Goal: Task Accomplishment & Management: Complete application form

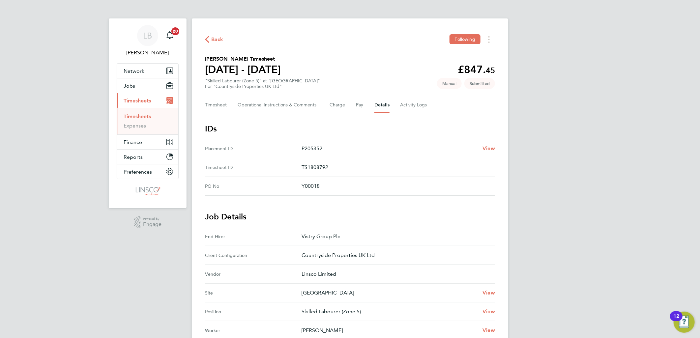
click at [209, 37] on icon "button" at bounding box center [207, 39] width 4 height 7
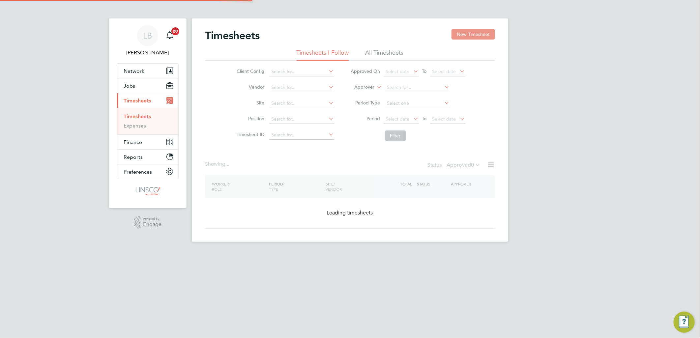
click at [459, 35] on button "New Timesheet" at bounding box center [472, 34] width 43 height 11
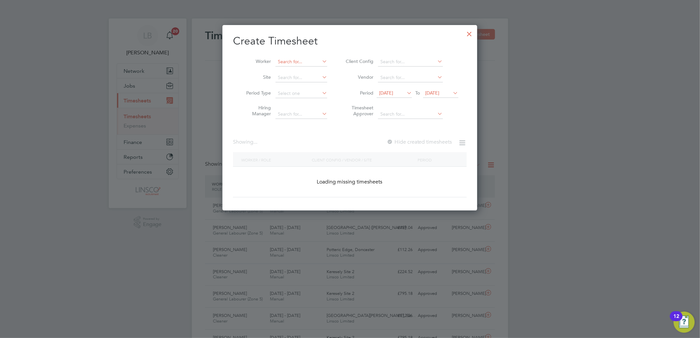
click at [296, 61] on input at bounding box center [301, 61] width 52 height 9
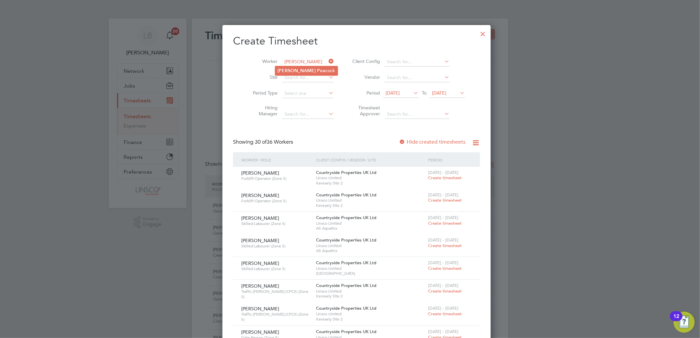
click at [299, 68] on li "[PERSON_NAME] cock" at bounding box center [306, 70] width 63 height 9
type input "[PERSON_NAME]"
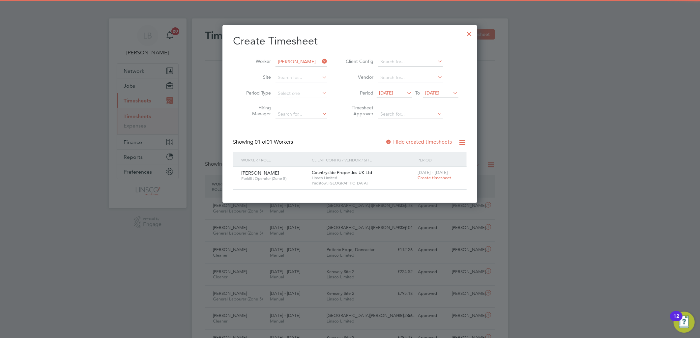
click at [429, 177] on span "Create timesheet" at bounding box center [434, 178] width 34 height 6
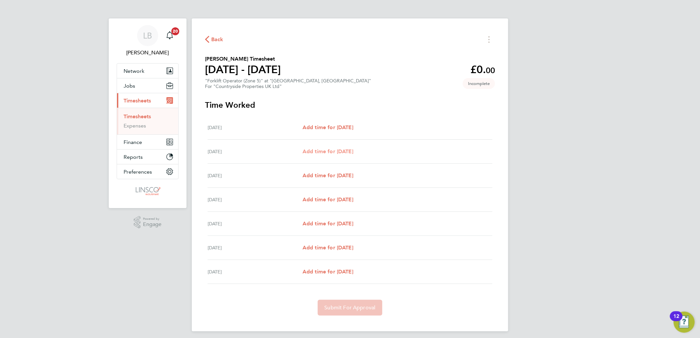
click at [324, 149] on span "Add time for [DATE]" at bounding box center [327, 151] width 51 height 6
select select "30"
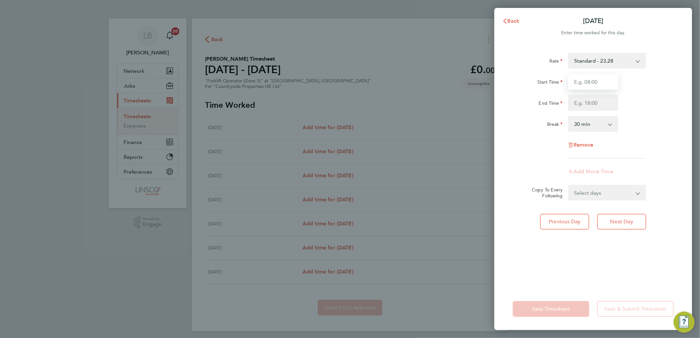
click at [589, 80] on input "Start Time" at bounding box center [593, 82] width 50 height 16
type input "07:30"
click at [591, 101] on input "End Time" at bounding box center [593, 103] width 50 height 16
click at [673, 20] on span "Cancel" at bounding box center [675, 21] width 19 height 6
select select "30"
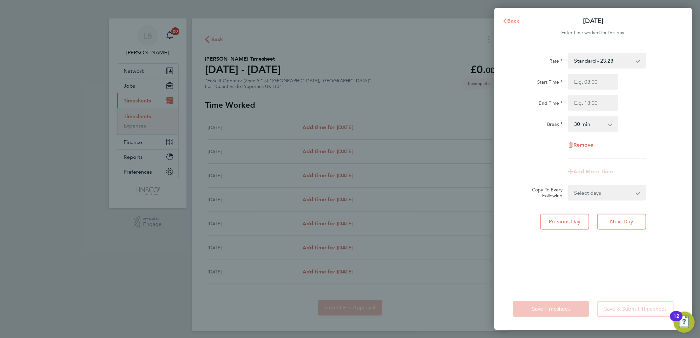
click at [514, 20] on span "Back" at bounding box center [513, 21] width 12 height 6
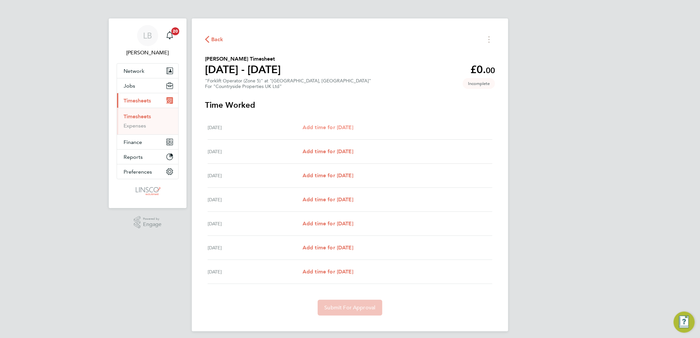
click at [337, 128] on span "Add time for [DATE]" at bounding box center [327, 127] width 51 height 6
select select "30"
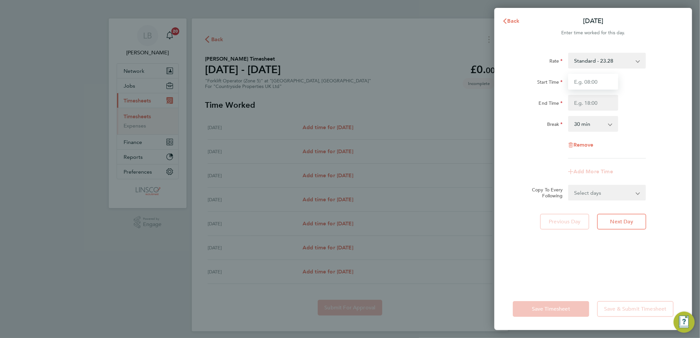
click at [578, 75] on input "Start Time" at bounding box center [593, 82] width 50 height 16
type input "07:30"
drag, startPoint x: 581, startPoint y: 109, endPoint x: 581, endPoint y: 116, distance: 6.6
click at [581, 109] on input "End Time" at bounding box center [593, 103] width 50 height 16
type input "14:00"
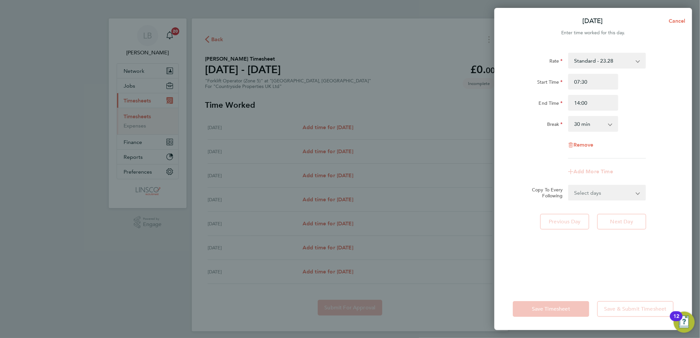
click at [685, 63] on div "Rate Standard - 23.28 Start Time 07:30 End Time 14:00 Break 0 min 15 min 30 min…" at bounding box center [593, 166] width 198 height 243
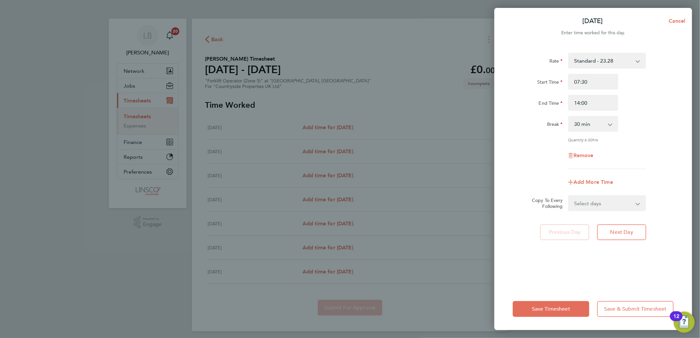
click at [587, 199] on select "Select days Day Weekday (Mon-Fri) Weekend (Sat-Sun) [DATE] [DATE] [DATE] [DATE]…" at bounding box center [603, 203] width 69 height 14
select select "DAY"
click at [569, 196] on select "Select days Day Weekday (Mon-Fri) Weekend (Sat-Sun) [DATE] [DATE] [DATE] [DATE]…" at bounding box center [603, 203] width 69 height 14
select select "[DATE]"
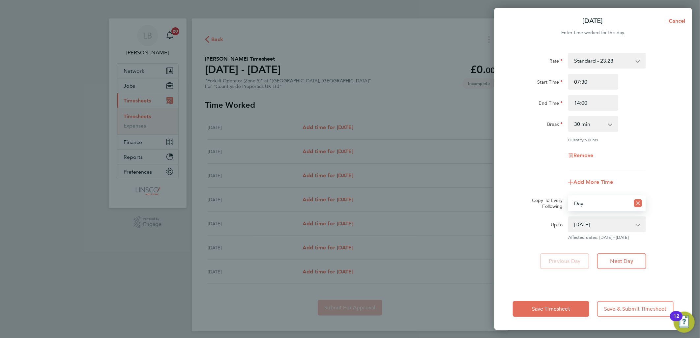
click at [596, 205] on select "Select days Day Weekday (Mon-Fri) Weekend (Sat-Sun) [DATE] [DATE] [DATE] [DATE]…" at bounding box center [599, 203] width 61 height 14
select select "WEEKDAY"
click at [569, 196] on select "Select days Day Weekday (Mon-Fri) Weekend (Sat-Sun) [DATE] [DATE] [DATE] [DATE]…" at bounding box center [599, 203] width 61 height 14
click at [559, 300] on div "Save Timesheet Save & Submit Timesheet" at bounding box center [593, 309] width 198 height 42
click at [560, 305] on button "Save Timesheet" at bounding box center [551, 309] width 76 height 16
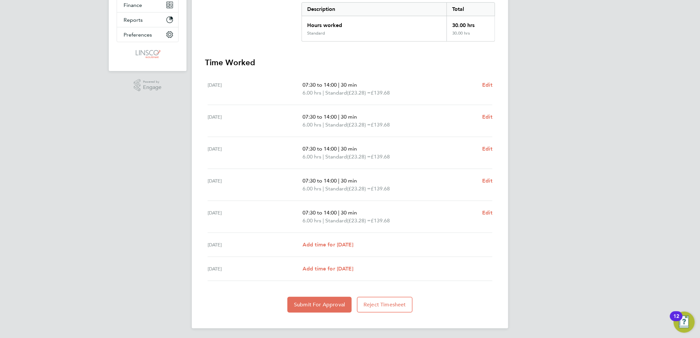
click at [335, 295] on section "Time Worked [DATE] 07:30 to 14:00 | 30 min 6.00 hrs | Standard (£23.28) = £139.…" at bounding box center [350, 184] width 290 height 255
click at [320, 302] on span "Submit For Approval" at bounding box center [319, 304] width 51 height 7
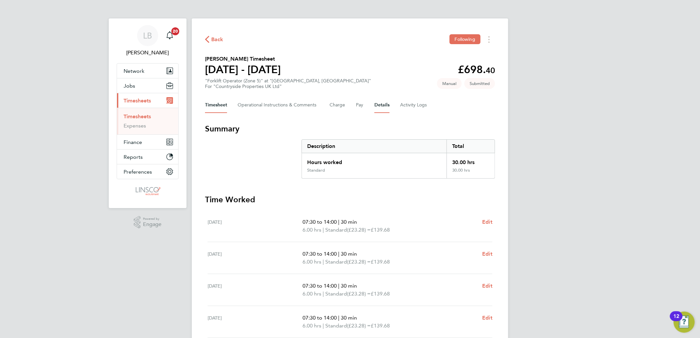
click at [383, 107] on button "Details" at bounding box center [381, 105] width 15 height 16
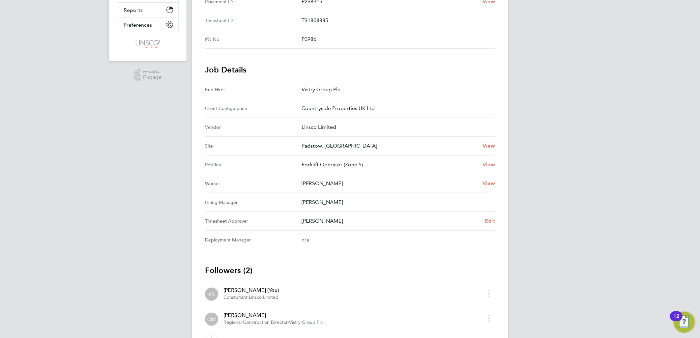
click at [492, 221] on span "Edit" at bounding box center [490, 221] width 10 height 6
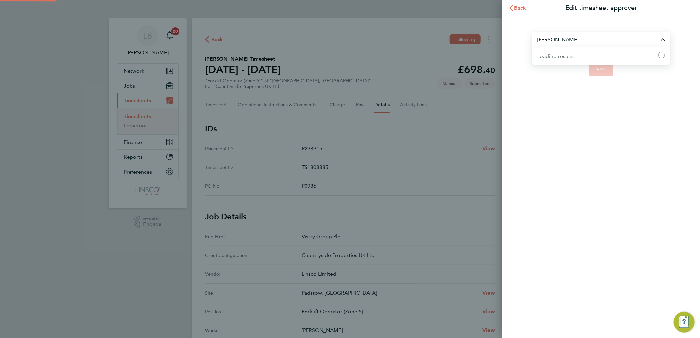
click at [576, 37] on input "[PERSON_NAME]" at bounding box center [601, 39] width 138 height 15
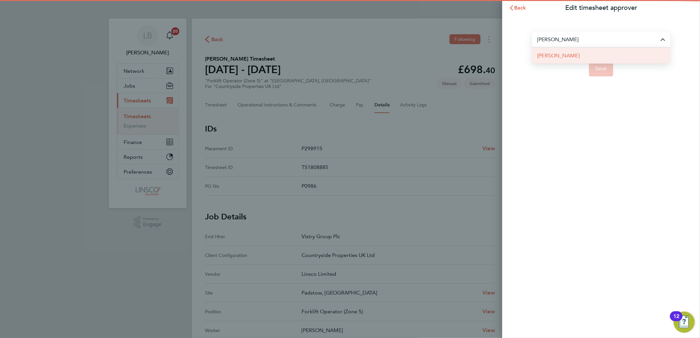
click at [577, 53] on li "[PERSON_NAME]" at bounding box center [601, 55] width 138 height 16
type input "[PERSON_NAME]"
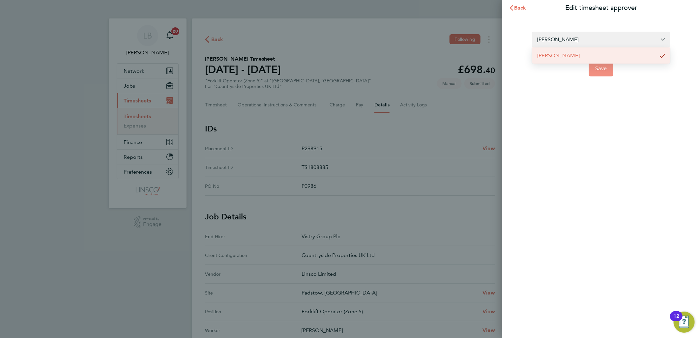
click at [597, 65] on button "Save" at bounding box center [601, 69] width 25 height 16
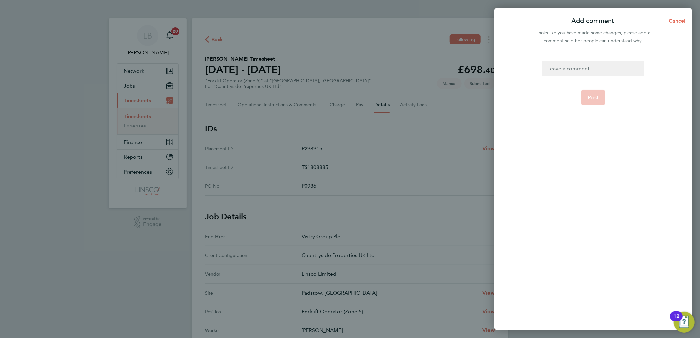
click at [597, 65] on div at bounding box center [593, 69] width 102 height 16
click at [591, 94] on button "Post" at bounding box center [593, 98] width 24 height 16
